Goal: Information Seeking & Learning: Find specific fact

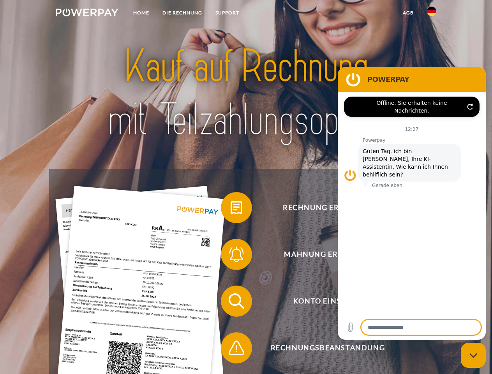
click at [87, 14] on img at bounding box center [87, 13] width 63 height 8
click at [432, 14] on img at bounding box center [431, 11] width 9 height 9
click at [408, 13] on link "agb" at bounding box center [408, 13] width 24 height 14
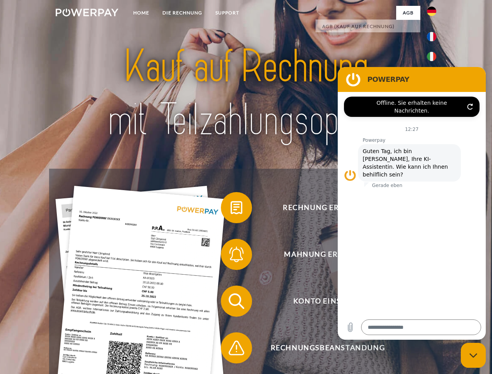
click at [231, 209] on span at bounding box center [224, 207] width 39 height 39
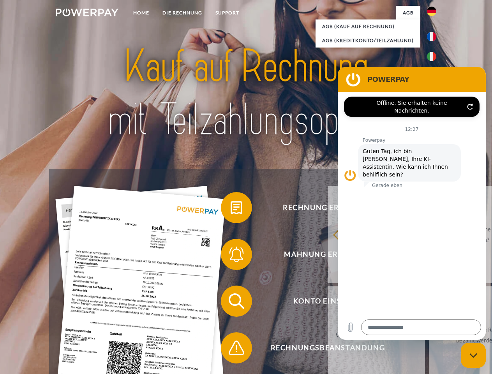
click at [231, 256] on div "Rechnung erhalten? Mahnung erhalten? Konto einsehen" at bounding box center [246, 325] width 394 height 312
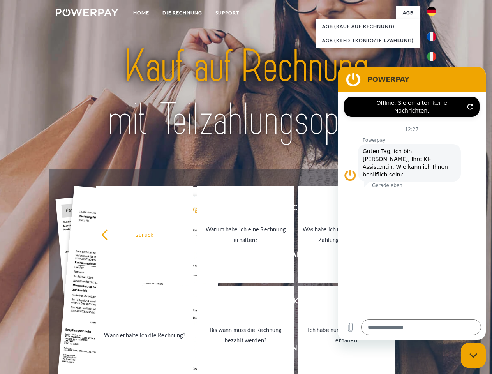
click at [231, 303] on link "Bis wann muss die Rechnung bezahlt werden?" at bounding box center [245, 334] width 97 height 97
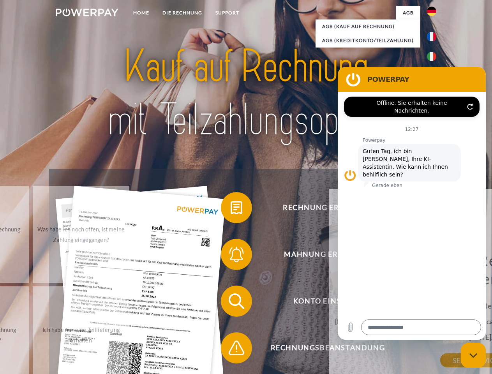
click at [334, 350] on div "Bis wann muss die Rechnung bezahlt werden? Die Zahlungsfrist ist immer bis Ende…" at bounding box center [476, 306] width 285 height 110
click at [474, 355] on icon "Messaging-Fenster schließen" at bounding box center [474, 355] width 8 height 5
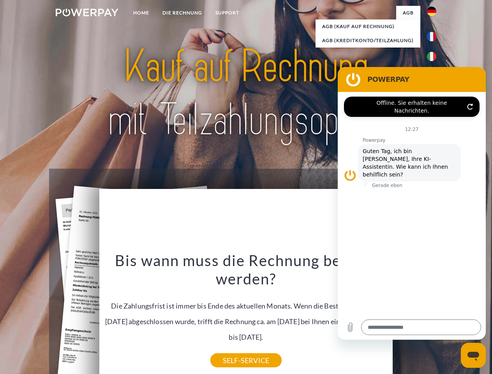
type textarea "*"
